Goal: Task Accomplishment & Management: Manage account settings

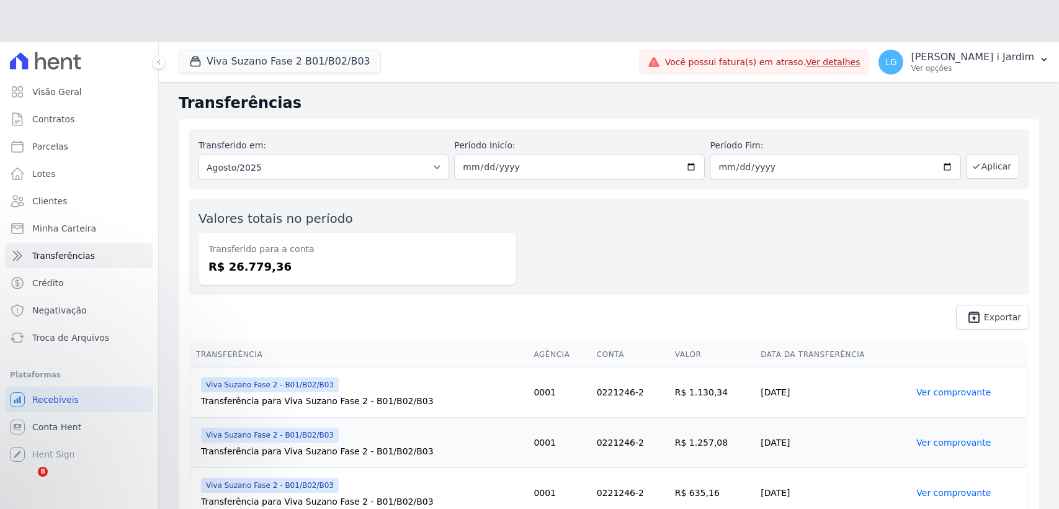
click at [263, 55] on button "Viva Suzano Fase 2 B01/B02/B03" at bounding box center [280, 62] width 202 height 24
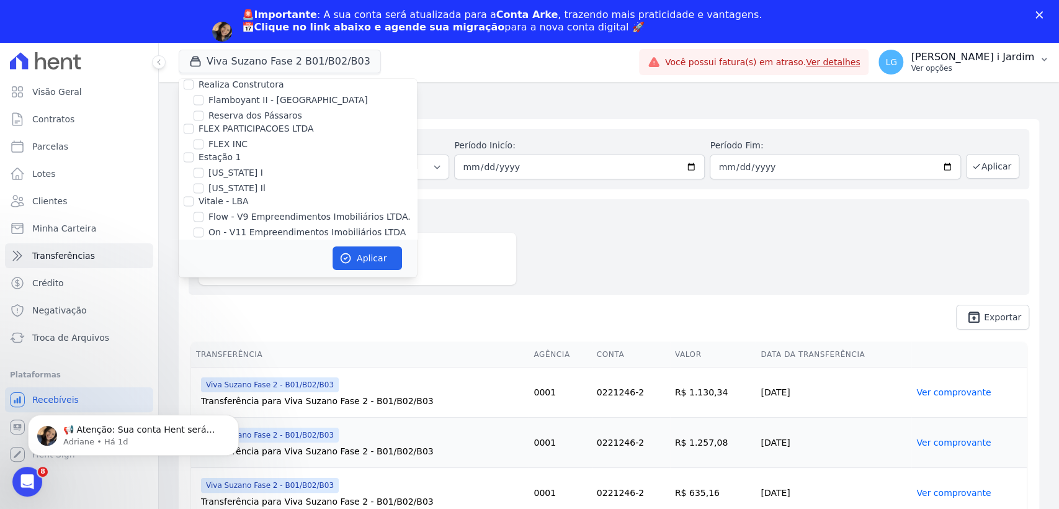
scroll to position [189, 0]
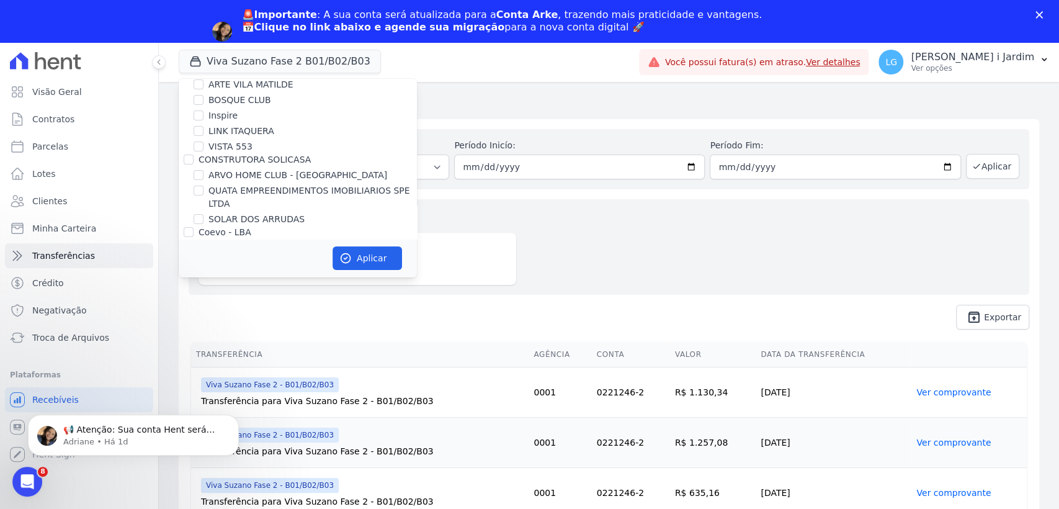
click at [244, 220] on label "SOLAR DOS ARRUDAS" at bounding box center [257, 219] width 96 height 13
click at [204, 220] on input "SOLAR DOS ARRUDAS" at bounding box center [199, 219] width 10 height 10
checkbox input "true"
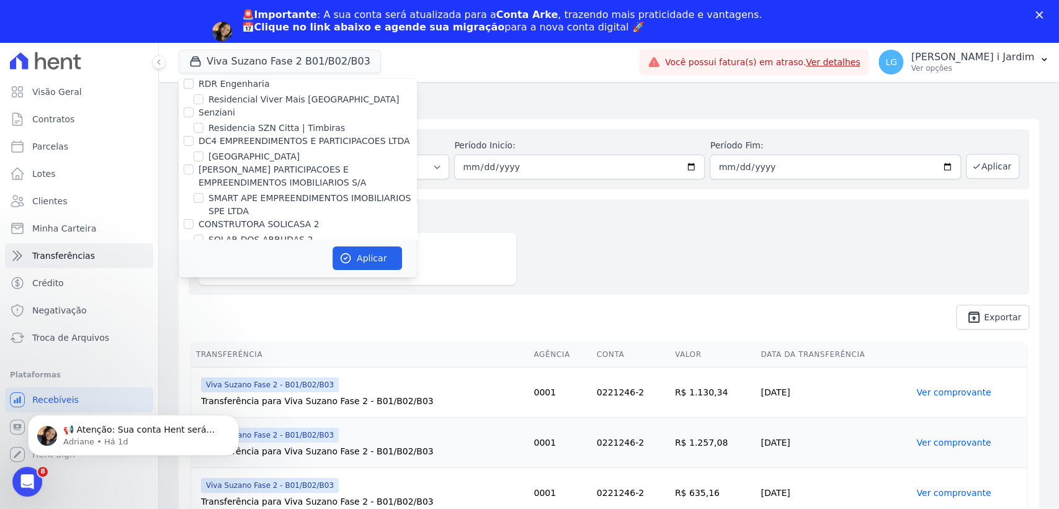
click at [256, 233] on label "SOLAR DOS ARRUDAS 2" at bounding box center [261, 239] width 105 height 13
click at [204, 235] on input "SOLAR DOS ARRUDAS 2" at bounding box center [199, 240] width 10 height 10
checkbox input "true"
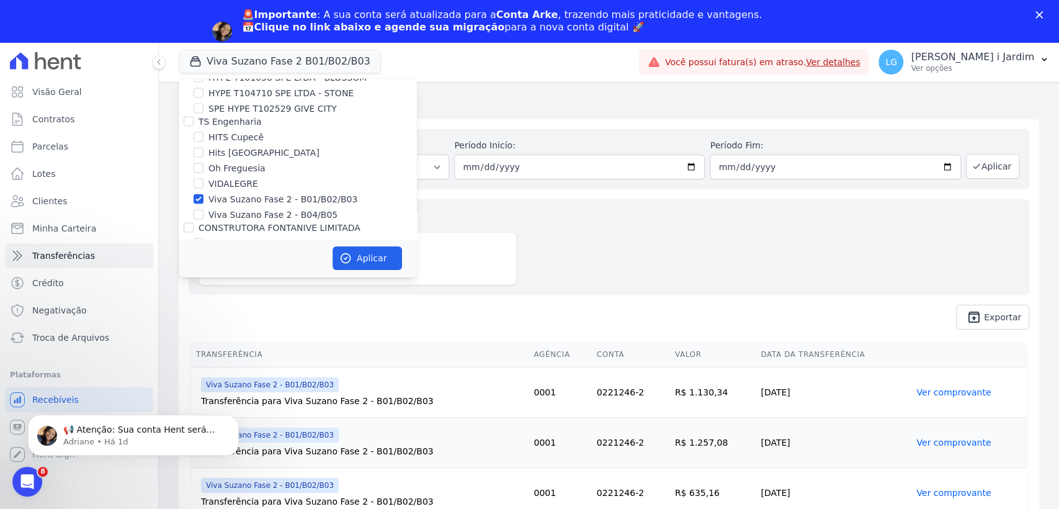
scroll to position [1517, 0]
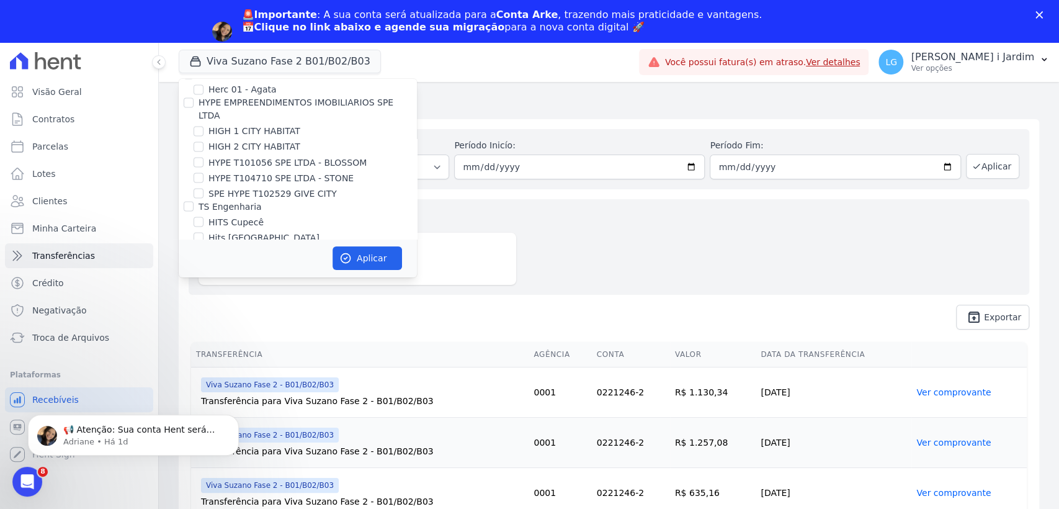
click at [313, 277] on label "Viva Suzano Fase 2 - B01/B02/B03" at bounding box center [283, 283] width 149 height 13
click at [204, 279] on input "Viva Suzano Fase 2 - B01/B02/B03" at bounding box center [199, 284] width 10 height 10
checkbox input "false"
click at [365, 254] on button "Aplicar" at bounding box center [368, 258] width 70 height 24
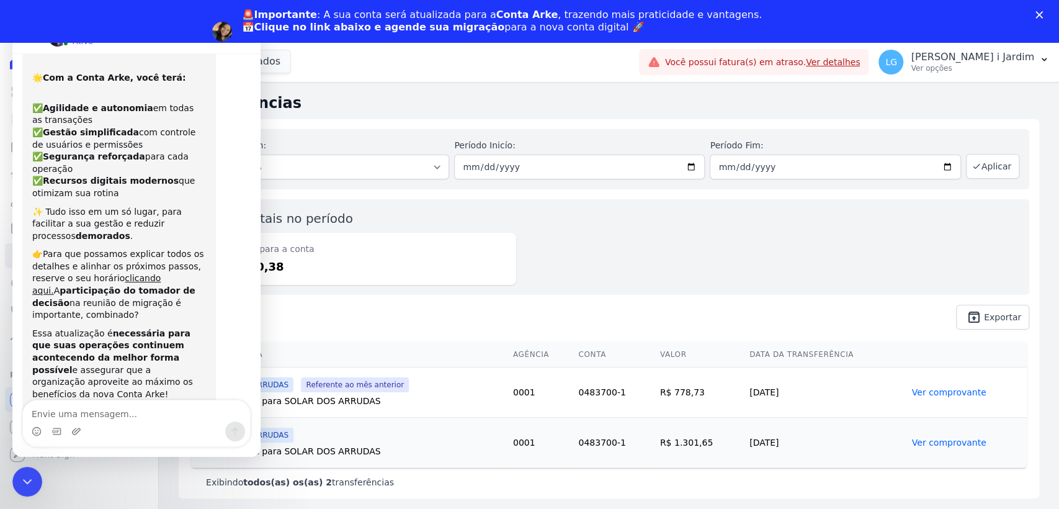
scroll to position [104, 0]
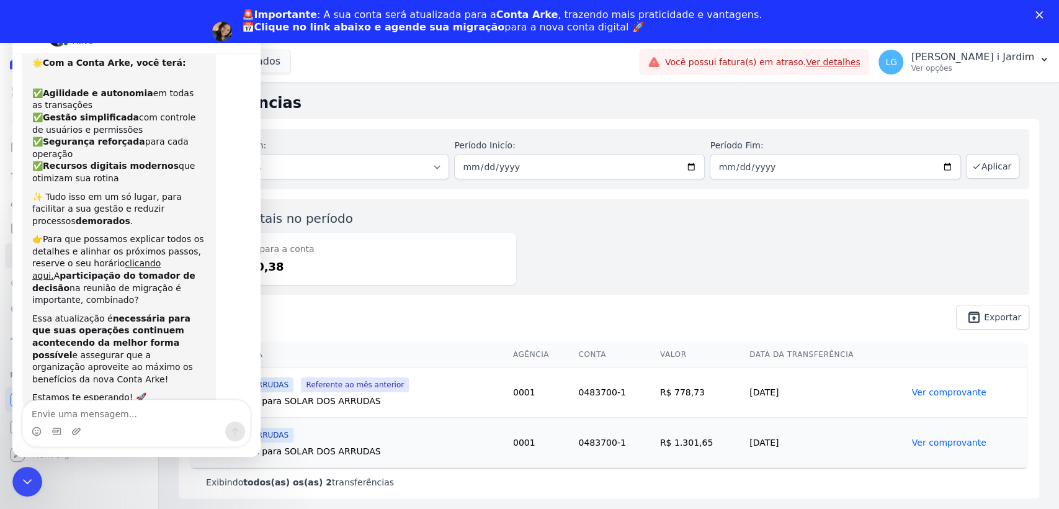
click at [622, 330] on div "Transferido em: Todos os meses Julho/2024 Agosto/2024 Setembro/2024 Outubro/202…" at bounding box center [609, 229] width 861 height 220
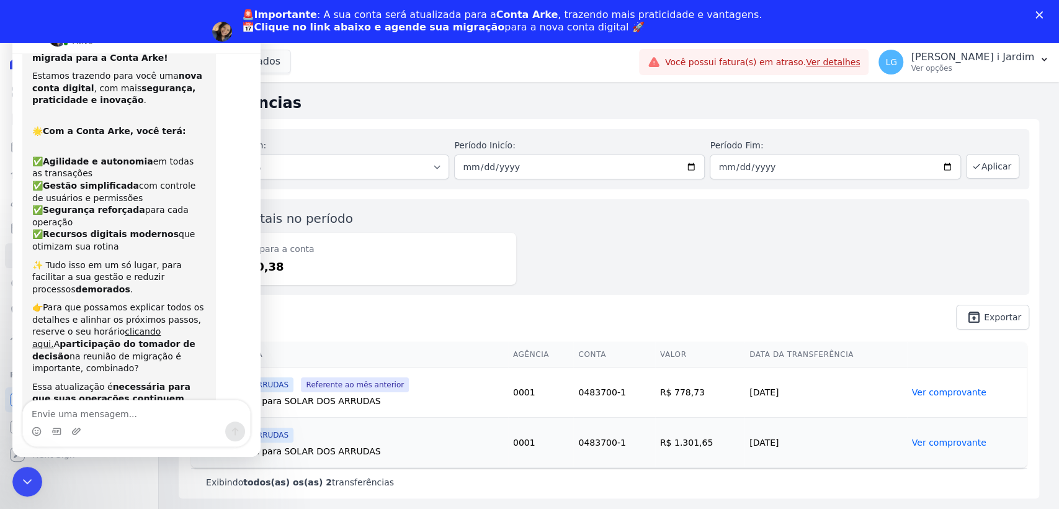
scroll to position [0, 0]
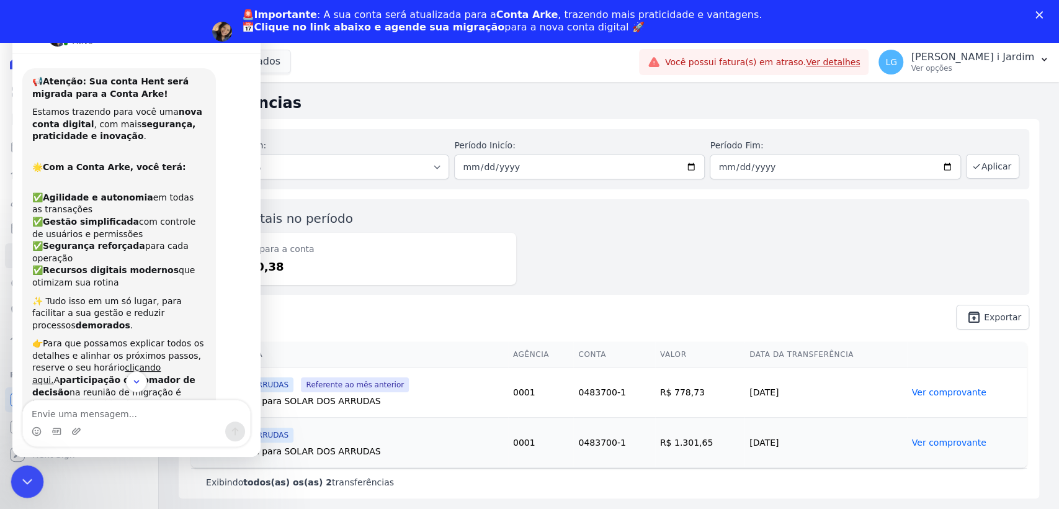
click at [35, 465] on div "Encerramento do Messenger da Intercom" at bounding box center [26, 480] width 30 height 30
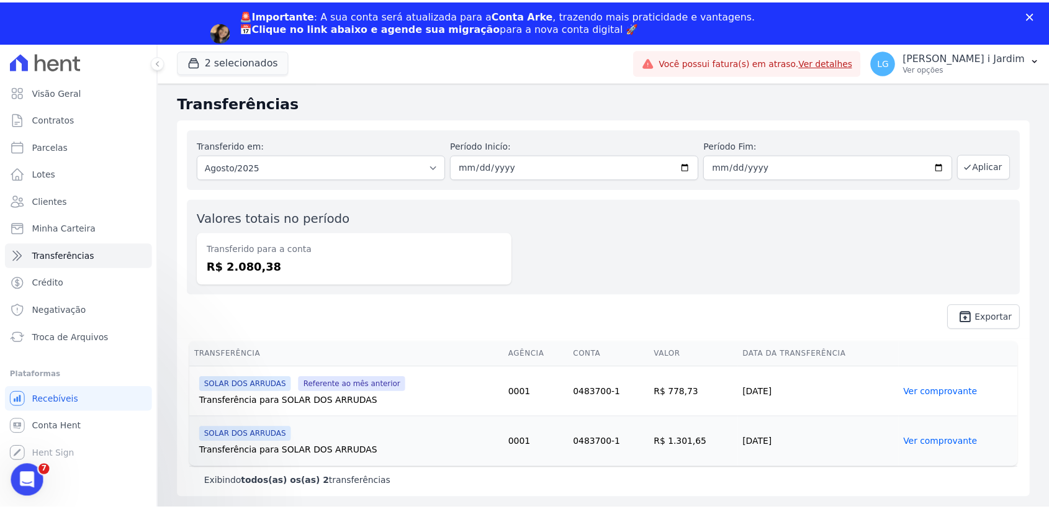
scroll to position [104, 0]
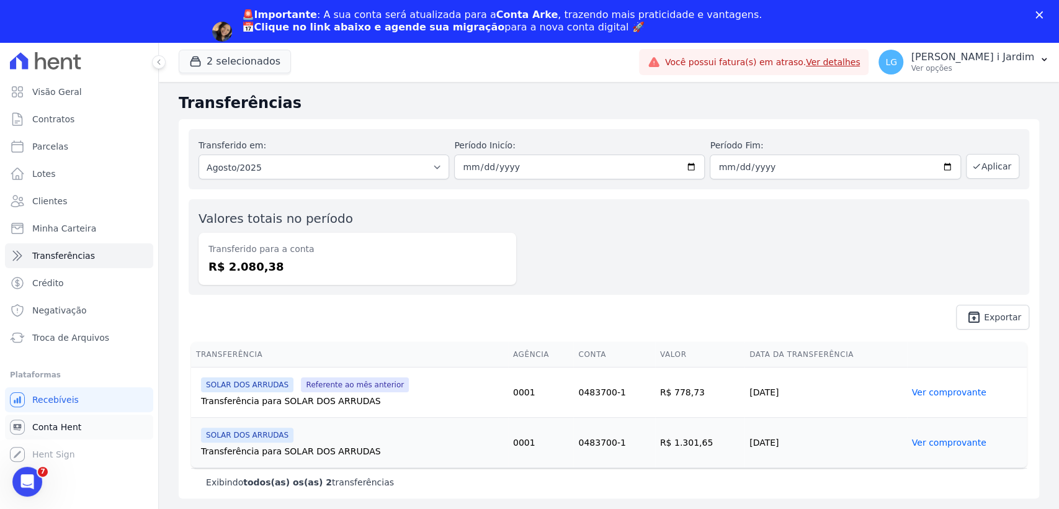
click at [47, 422] on span "Conta Hent" at bounding box center [56, 427] width 49 height 12
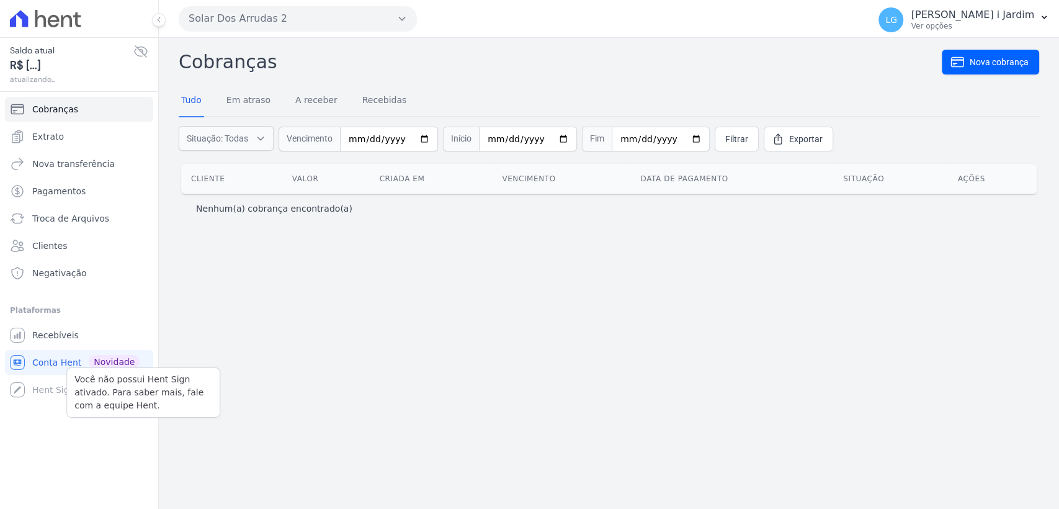
click at [61, 380] on div "Você não possui Hent Sign ativado. Para saber mais, fale com a equipe Hent. Hen…" at bounding box center [79, 389] width 148 height 25
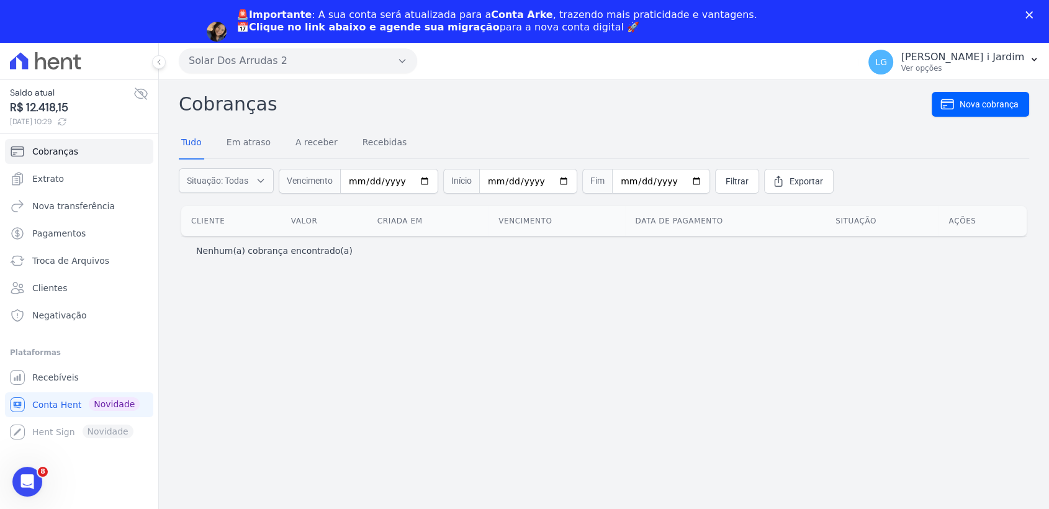
click at [10, 67] on icon at bounding box center [19, 60] width 18 height 17
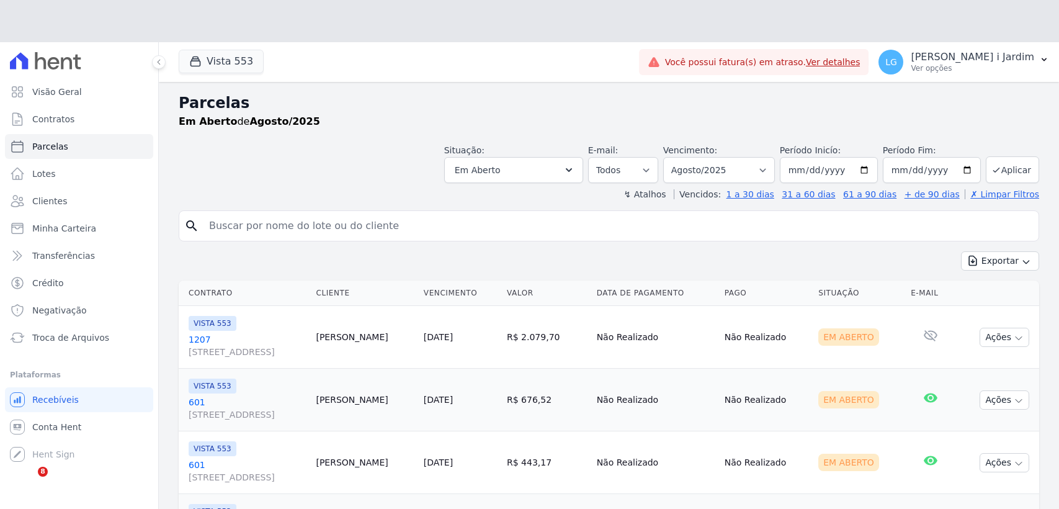
select select
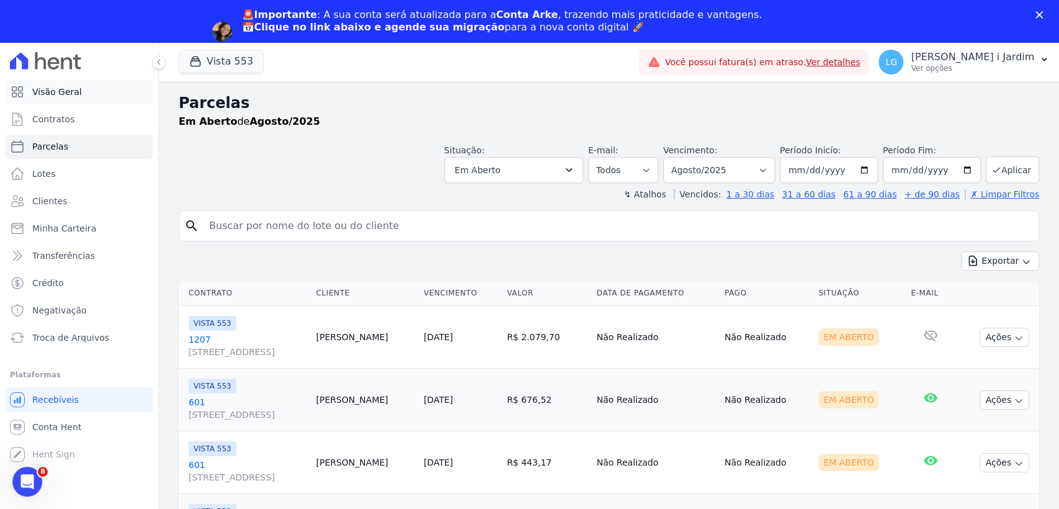
click at [92, 88] on link "Visão Geral" at bounding box center [79, 91] width 148 height 25
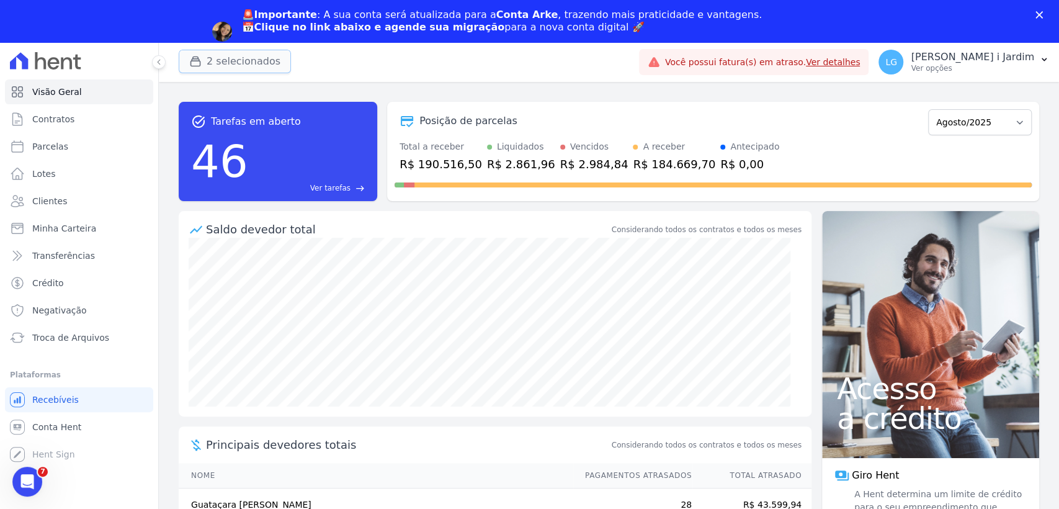
click at [233, 65] on button "2 selecionados" at bounding box center [235, 62] width 112 height 24
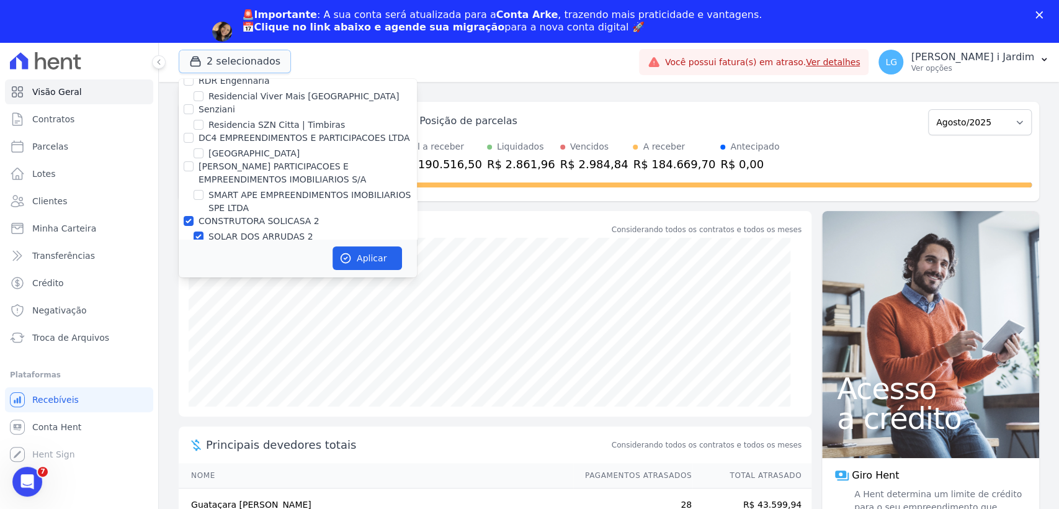
scroll to position [3033, 0]
click at [361, 266] on button "Aplicar" at bounding box center [368, 258] width 70 height 24
click at [601, 103] on div "Posição de parcelas Abril/2022 Maio/2022 Junho/2022 Julho/2022 Agosto/2022 Sete…" at bounding box center [713, 151] width 652 height 99
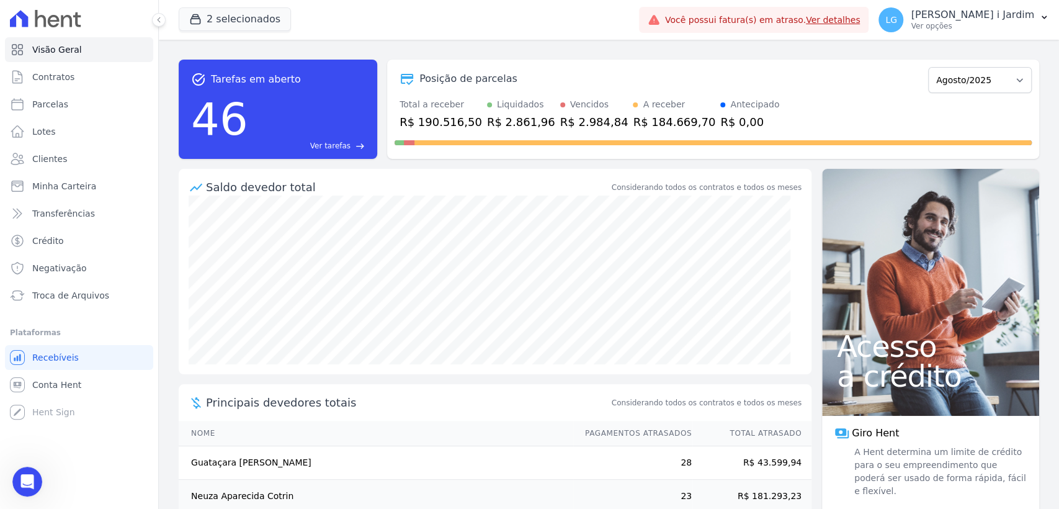
scroll to position [0, 0]
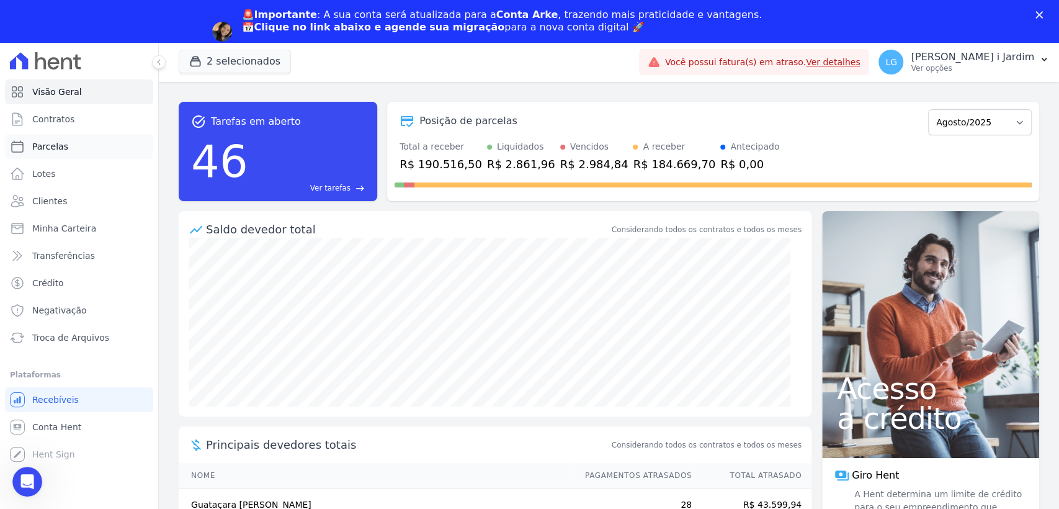
click at [79, 143] on link "Parcelas" at bounding box center [79, 146] width 148 height 25
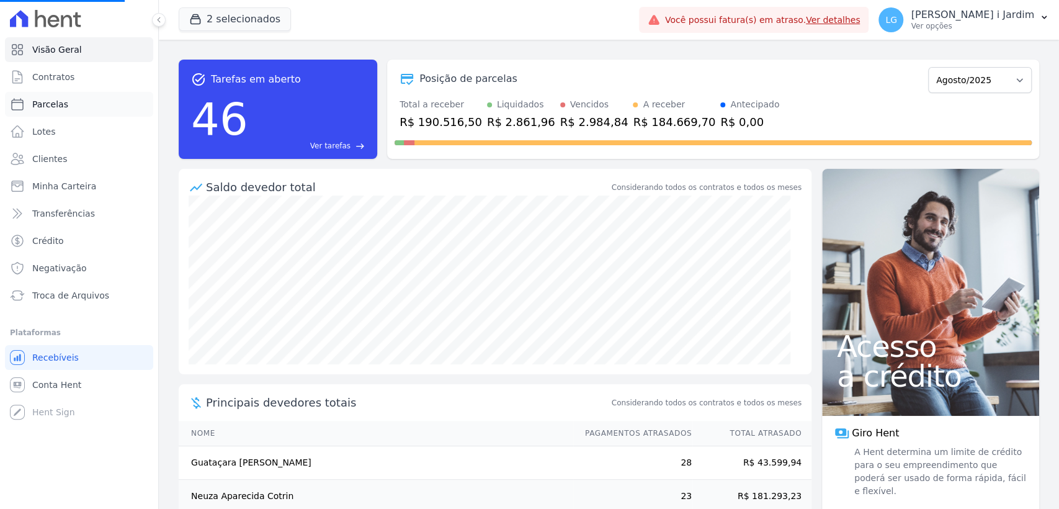
select select
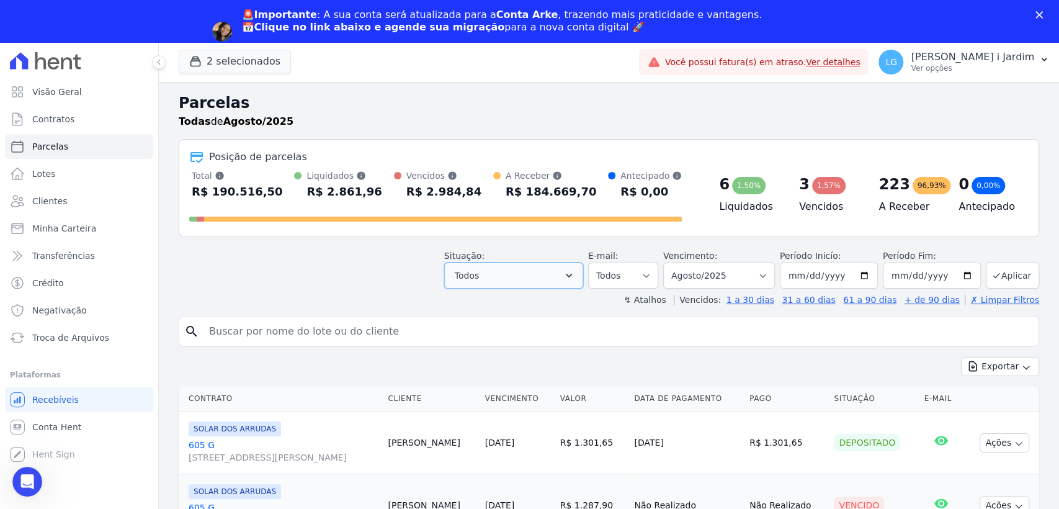
click at [516, 277] on button "Todos" at bounding box center [513, 276] width 139 height 26
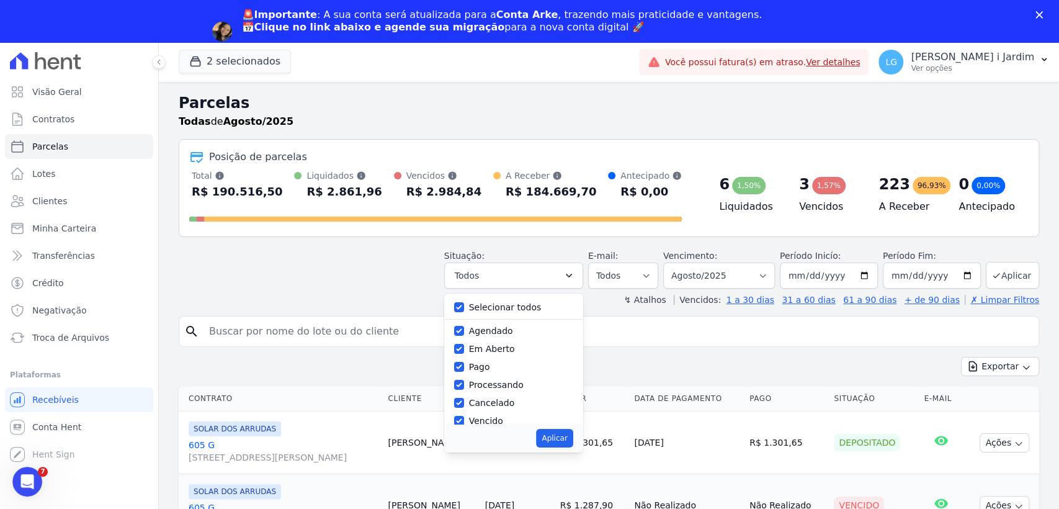
click at [483, 305] on label "Selecionar todos" at bounding box center [505, 307] width 73 height 10
click at [464, 305] on input "Selecionar todos" at bounding box center [459, 307] width 10 height 10
checkbox input "false"
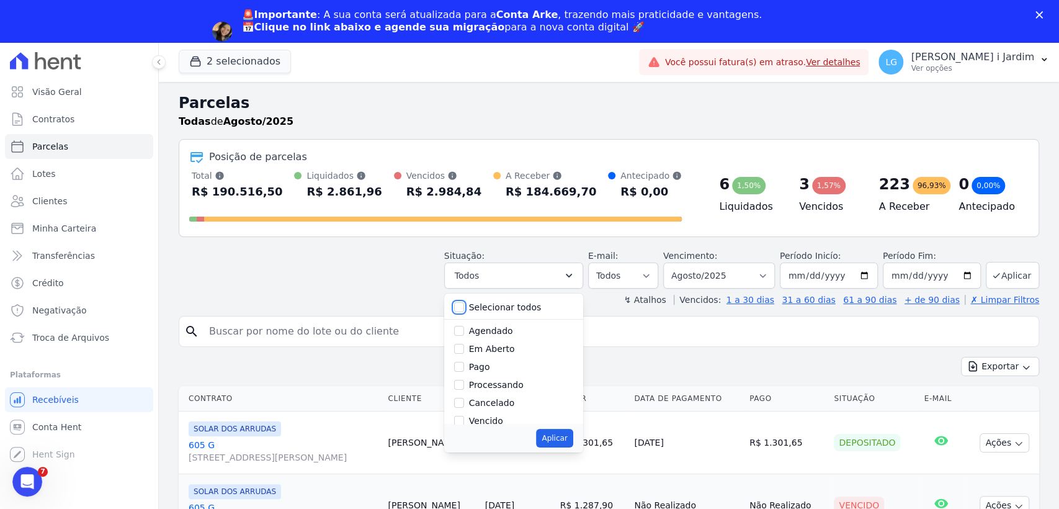
checkbox input "false"
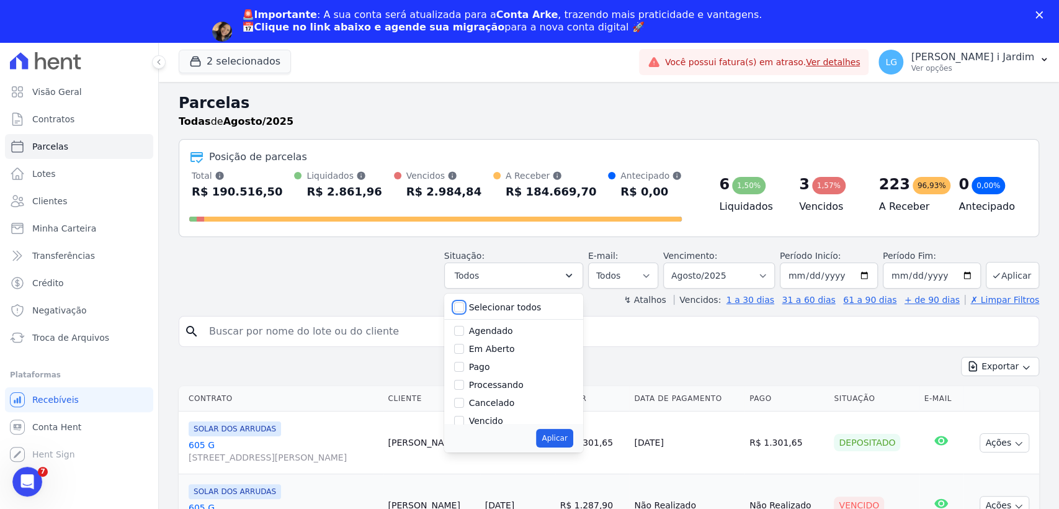
checkbox input "false"
drag, startPoint x: 495, startPoint y: 345, endPoint x: 502, endPoint y: 360, distance: 16.7
click at [495, 347] on label "Em Aberto" at bounding box center [492, 349] width 46 height 10
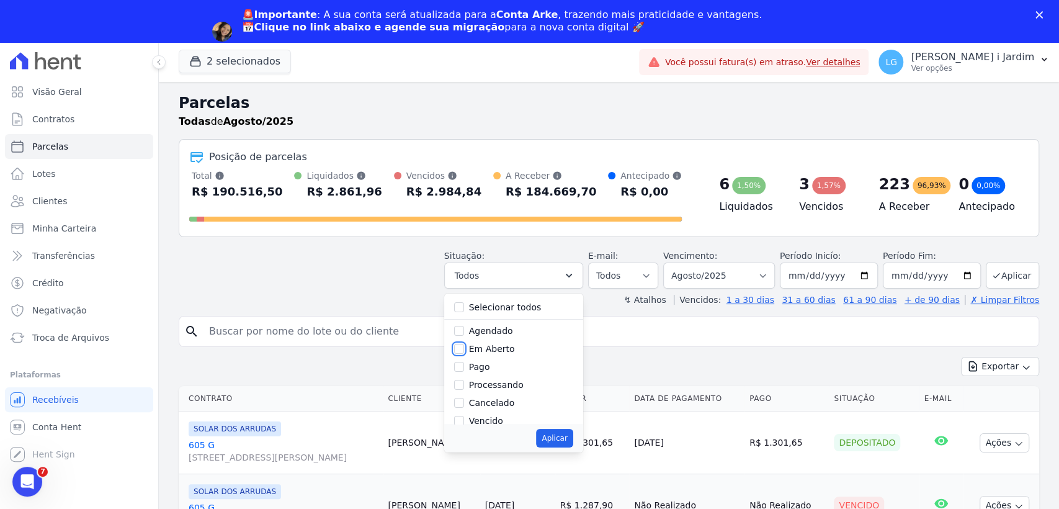
click at [464, 347] on input "Em Aberto" at bounding box center [459, 349] width 10 height 10
checkbox input "true"
click at [561, 439] on button "Aplicar" at bounding box center [554, 438] width 37 height 19
select select "pending"
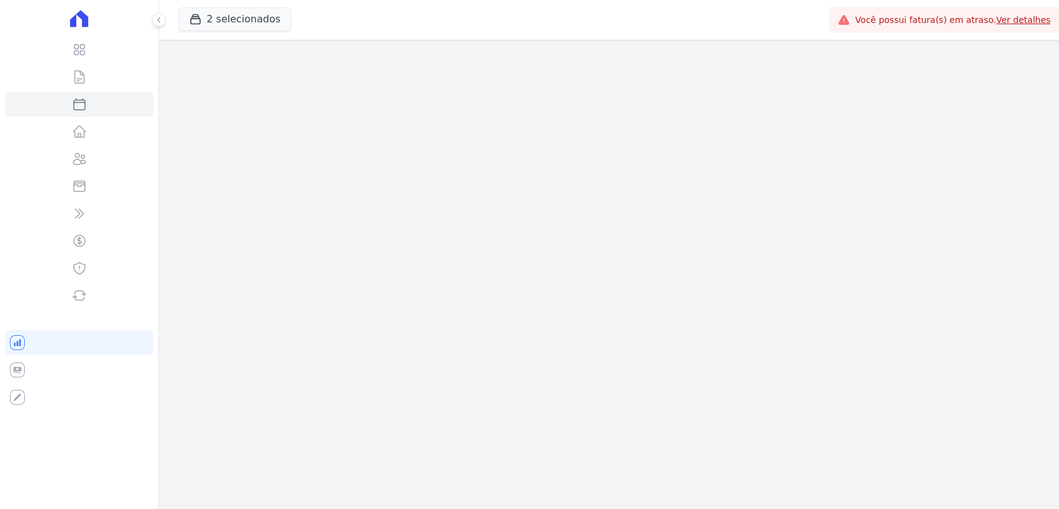
select select
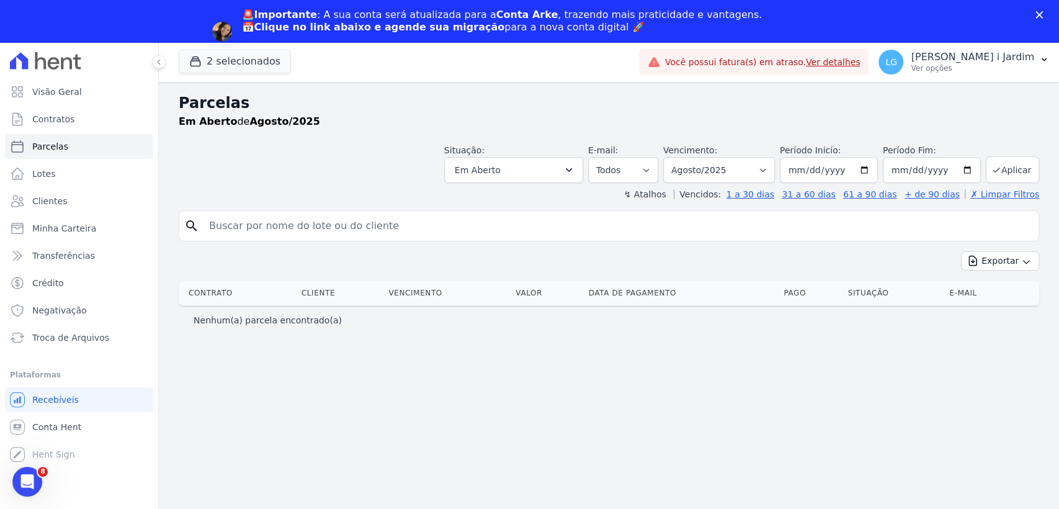
click at [50, 41] on div "🚨Importante : A sua conta será atualizada para a Conta Arke , trazendo mais pra…" at bounding box center [529, 21] width 1059 height 42
click at [541, 170] on button "Em Aberto" at bounding box center [513, 170] width 139 height 26
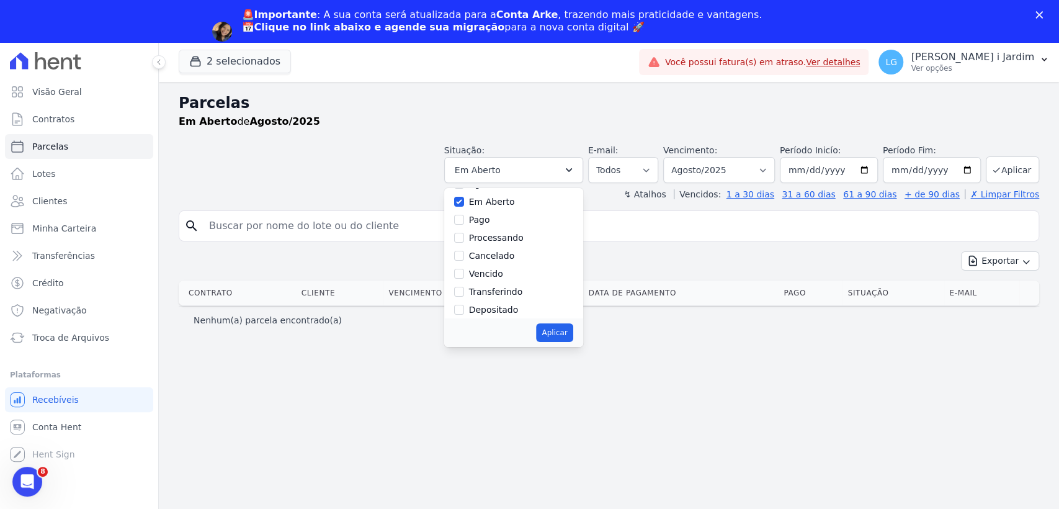
scroll to position [69, 0]
click at [500, 248] on label "Vencido" at bounding box center [486, 246] width 34 height 10
click at [464, 248] on input "Vencido" at bounding box center [459, 246] width 10 height 10
checkbox input "true"
click at [573, 333] on button "Aplicar" at bounding box center [554, 332] width 37 height 19
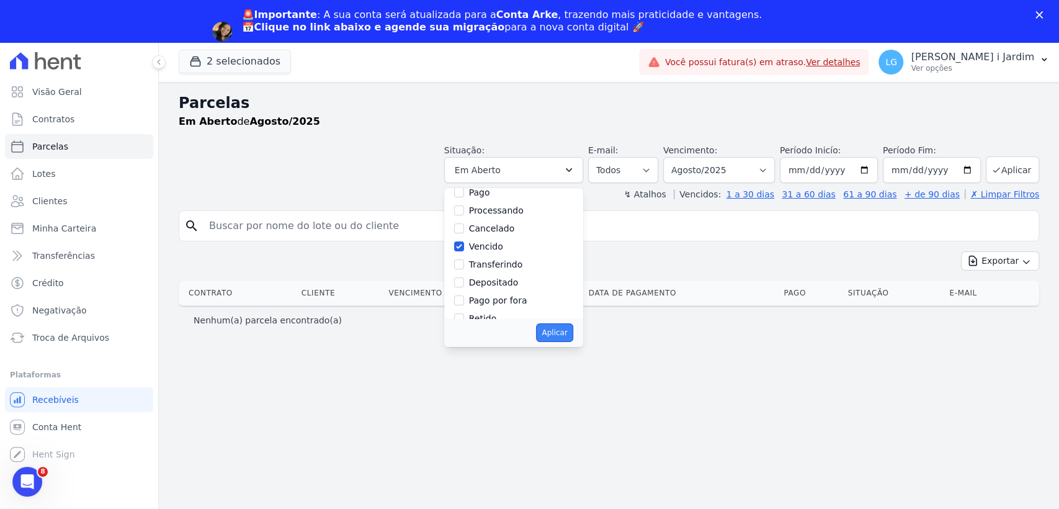
select select "pending"
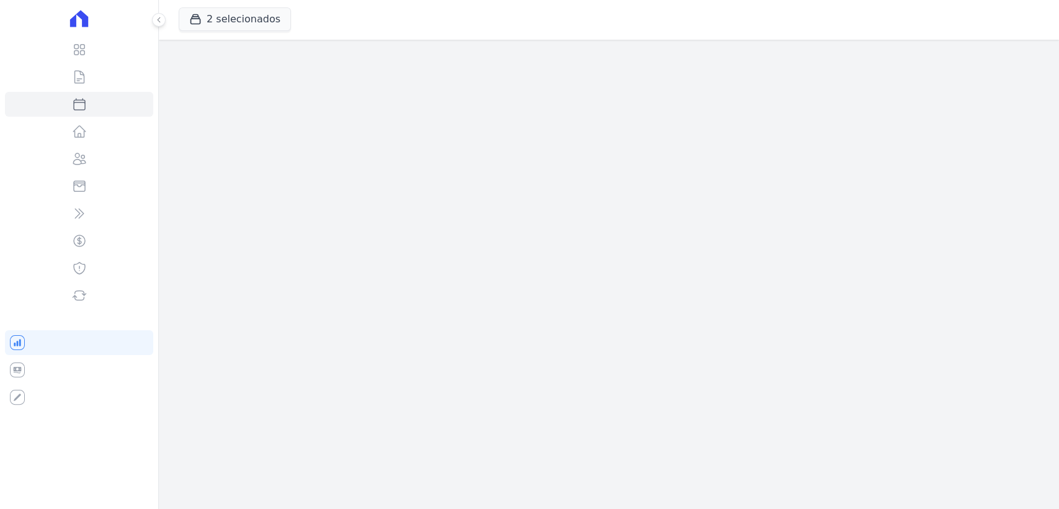
select select
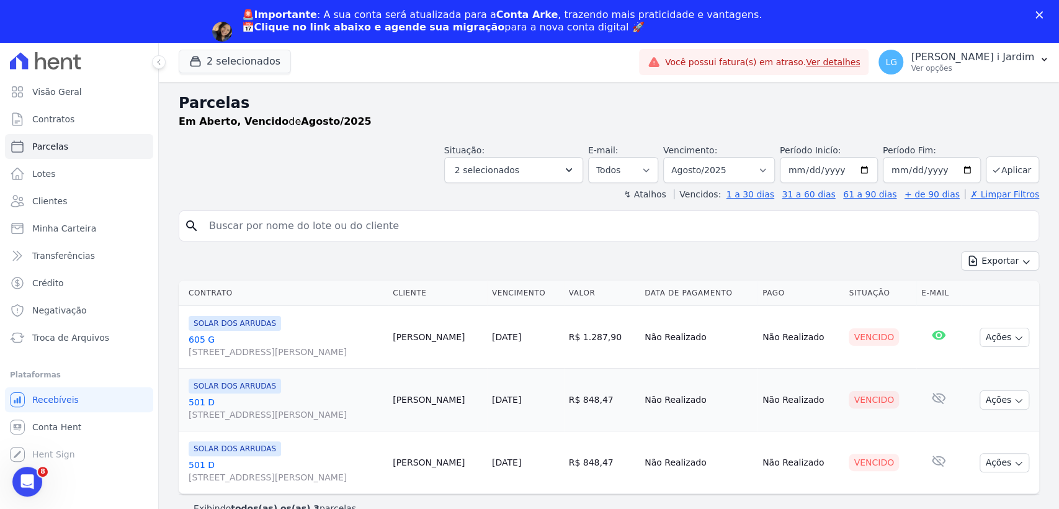
click at [388, 248] on div "search Exportar Exportar PDF Exportar CSV Contrato Cliente Vencimento Valor Dat…" at bounding box center [609, 366] width 861 height 312
click at [362, 269] on div "Exportar Exportar PDF Exportar CSV" at bounding box center [609, 265] width 861 height 29
click at [457, 199] on div "Parcelas Em Aberto, Vencido de Agosto/2025 Situação: Agendado Em Aberto Pago Pr…" at bounding box center [609, 316] width 900 height 469
click at [535, 90] on div "Parcelas Em Aberto, Vencido de Agosto/2025 Situação: Agendado Em Aberto Pago Pr…" at bounding box center [609, 316] width 900 height 469
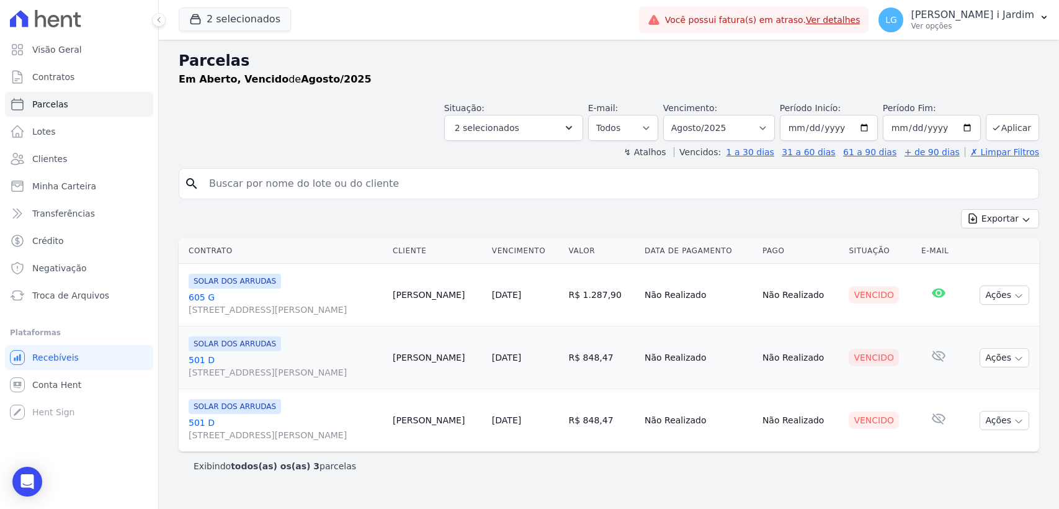
select select
